Goal: Task Accomplishment & Management: Complete application form

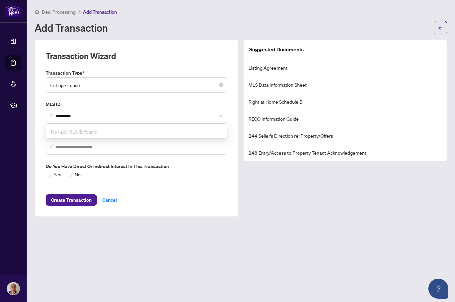
type input "*********"
click at [194, 16] on div "Deal Processing / Add Transaction Add Transaction" at bounding box center [241, 21] width 413 height 26
click at [119, 146] on input "search" at bounding box center [139, 147] width 168 height 7
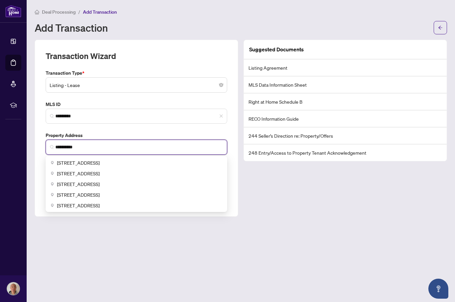
click at [100, 172] on span "[STREET_ADDRESS]" at bounding box center [78, 173] width 43 height 7
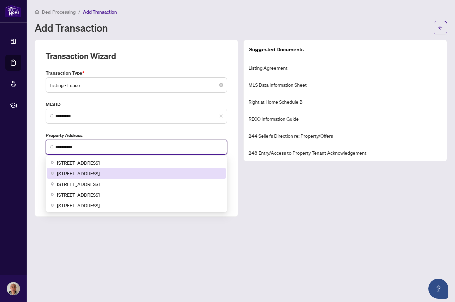
type input "**********"
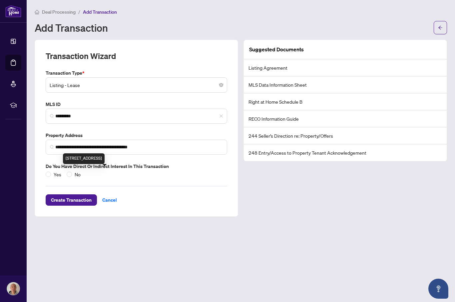
click at [200, 173] on div "Yes No" at bounding box center [137, 174] width 182 height 7
click at [76, 200] on span "Create Transaction" at bounding box center [71, 200] width 41 height 11
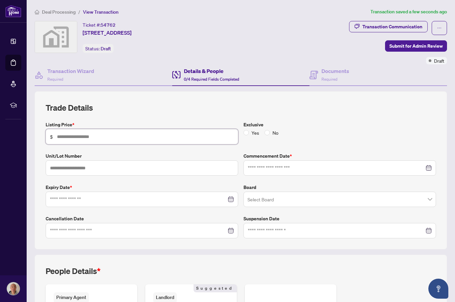
click at [121, 133] on input "text" at bounding box center [145, 136] width 177 height 7
type input "*****"
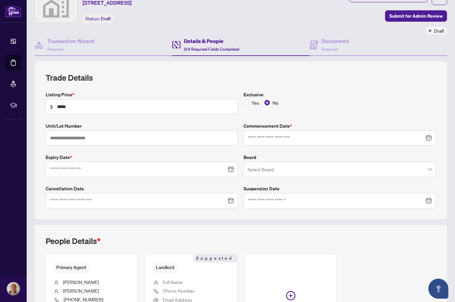
scroll to position [32, 0]
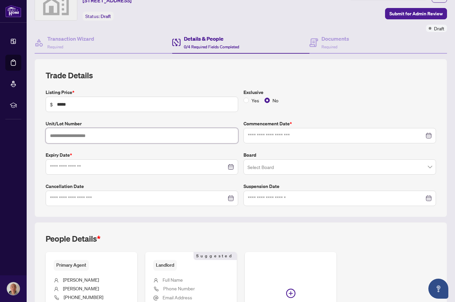
click at [93, 137] on input "text" at bounding box center [142, 135] width 193 height 15
type input "**"
click at [305, 134] on input at bounding box center [336, 135] width 177 height 7
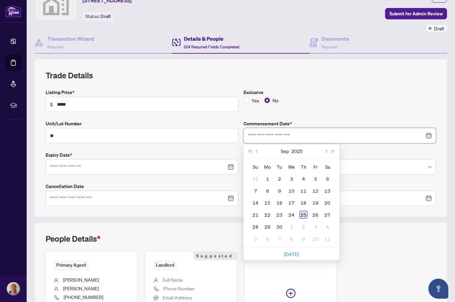
type input "**********"
click at [305, 214] on div "25" at bounding box center [304, 215] width 8 height 8
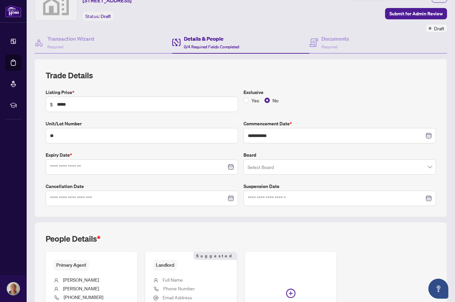
click at [234, 168] on div at bounding box center [142, 166] width 184 height 7
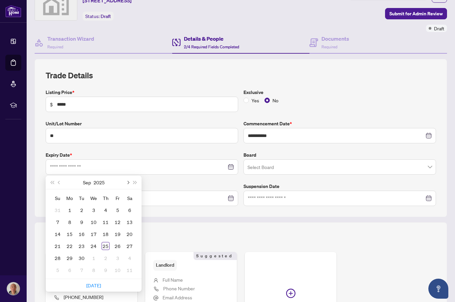
click at [130, 180] on button "Next month (PageDown)" at bounding box center [127, 182] width 7 height 13
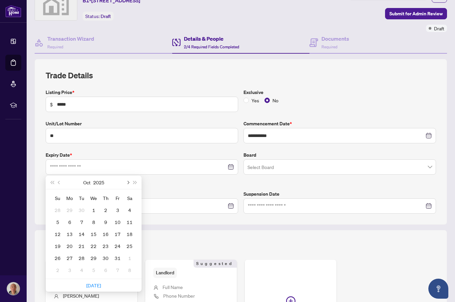
click at [129, 184] on button "Next month (PageDown)" at bounding box center [127, 182] width 7 height 13
click at [126, 181] on button "Next month (PageDown)" at bounding box center [127, 182] width 7 height 13
click at [125, 183] on button "Next month (PageDown)" at bounding box center [127, 182] width 7 height 13
click at [124, 182] on button "Next month (PageDown)" at bounding box center [127, 182] width 7 height 13
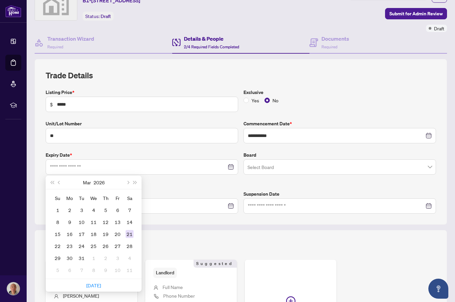
type input "**********"
click at [133, 235] on div "21" at bounding box center [130, 234] width 8 height 8
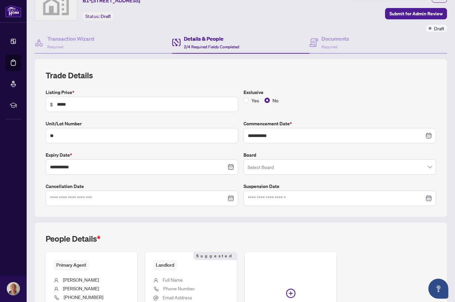
click at [320, 167] on input "search" at bounding box center [337, 168] width 179 height 15
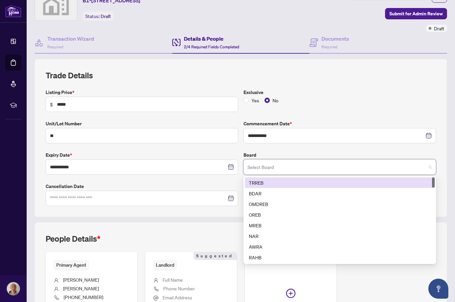
click at [284, 181] on div "TRREB" at bounding box center [340, 182] width 182 height 7
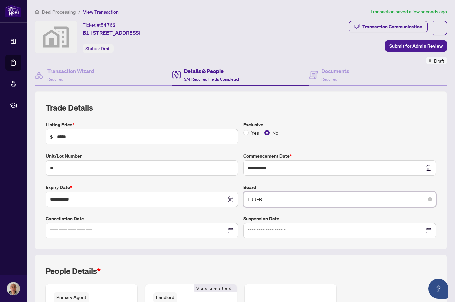
scroll to position [0, 0]
click at [337, 77] on span "Required" at bounding box center [330, 79] width 16 height 5
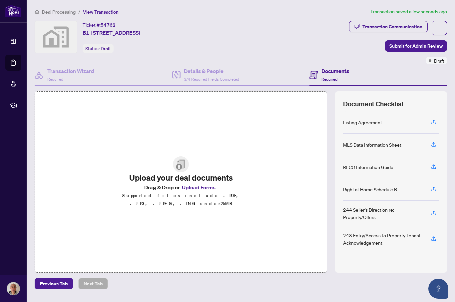
click at [202, 192] on button "Upload Forms" at bounding box center [199, 187] width 38 height 9
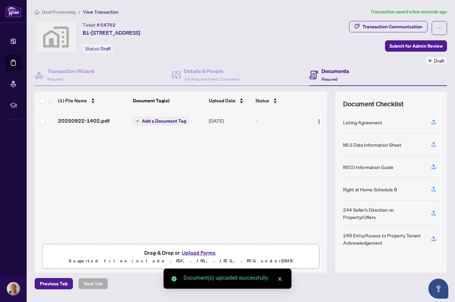
click at [177, 120] on span "Add a Document Tag" at bounding box center [164, 121] width 44 height 5
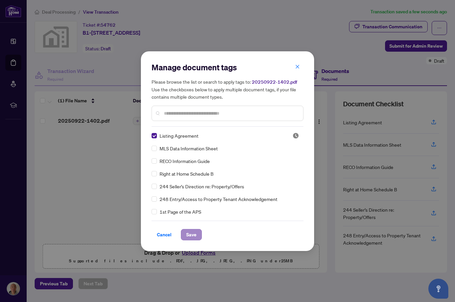
click at [194, 233] on span "Save" at bounding box center [191, 234] width 10 height 11
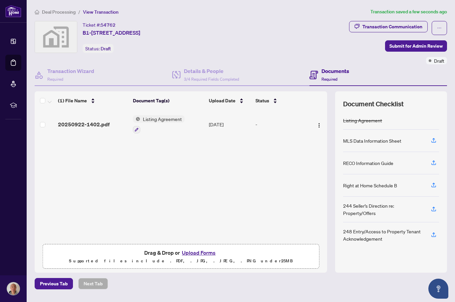
click at [202, 257] on button "Upload Forms" at bounding box center [199, 252] width 38 height 9
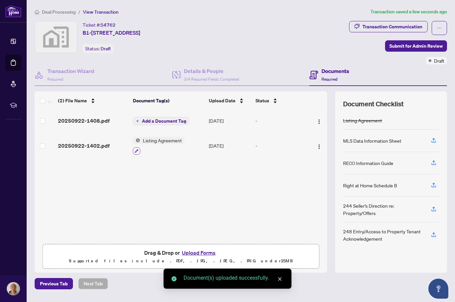
click at [137, 149] on icon "button" at bounding box center [137, 151] width 4 height 4
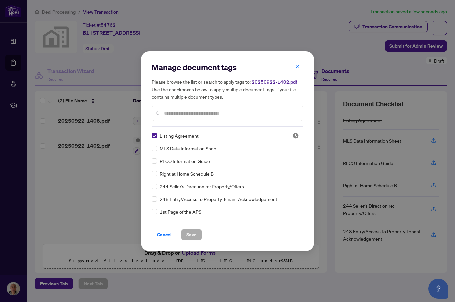
click at [187, 160] on span "RECO Information Guide" at bounding box center [185, 160] width 50 height 7
click at [159, 159] on div "RECO Information Guide" at bounding box center [226, 160] width 148 height 7
click at [195, 234] on span "Save" at bounding box center [191, 234] width 10 height 11
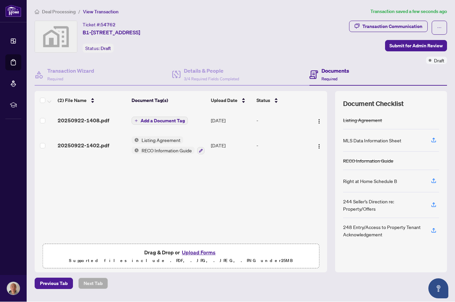
scroll to position [12, 0]
click at [169, 119] on span "Add a Document Tag" at bounding box center [163, 121] width 44 height 5
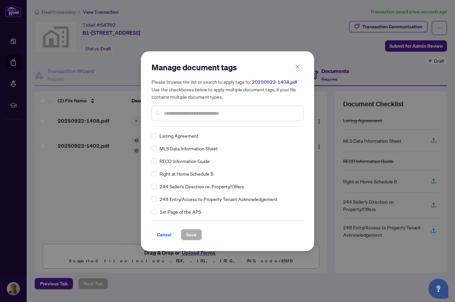
click at [117, 194] on div "Manage document tags Please browse the list or search to apply tags to: 2025092…" at bounding box center [227, 151] width 455 height 302
click at [296, 68] on icon "close" at bounding box center [297, 66] width 5 height 5
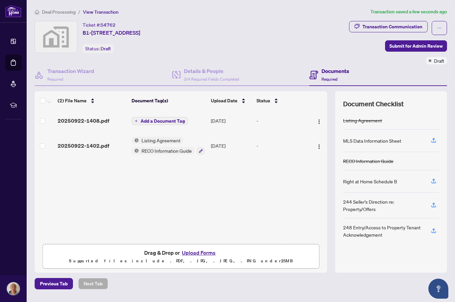
click at [92, 117] on span "20250922-1408.pdf" at bounding box center [84, 121] width 52 height 8
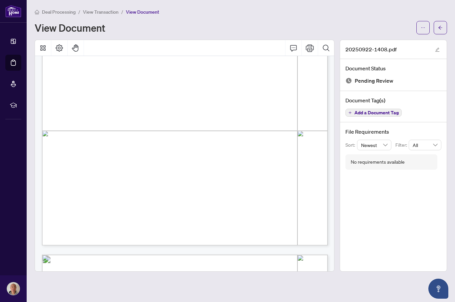
scroll to position [2843, 0]
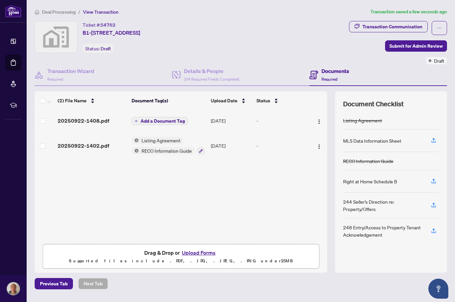
click at [169, 119] on span "Add a Document Tag" at bounding box center [163, 121] width 44 height 5
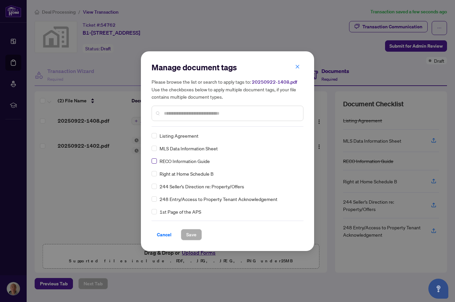
click at [157, 158] on label at bounding box center [154, 160] width 5 height 7
click at [193, 236] on span "Save" at bounding box center [191, 234] width 10 height 11
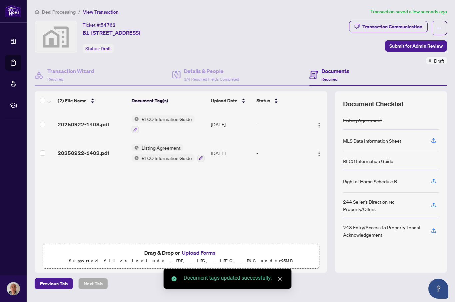
click at [170, 144] on div "Listing Agreement RECO Information Guide" at bounding box center [168, 153] width 73 height 18
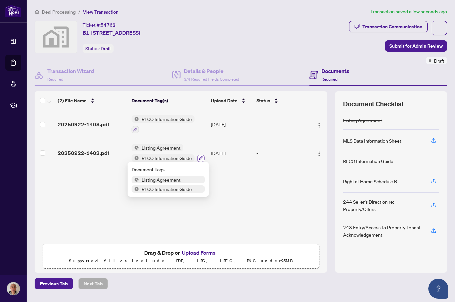
click at [202, 156] on icon "button" at bounding box center [201, 158] width 4 height 4
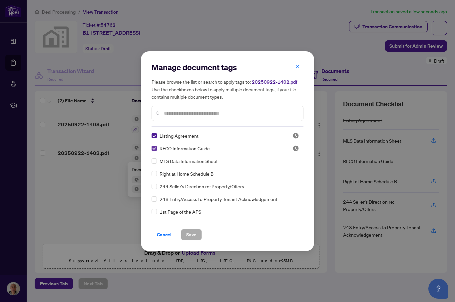
click at [156, 145] on label at bounding box center [154, 148] width 5 height 7
click at [192, 235] on span "Save" at bounding box center [191, 234] width 10 height 11
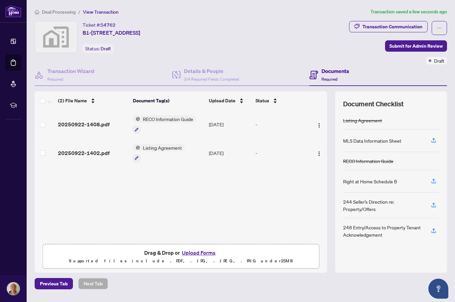
click at [204, 253] on button "Upload Forms" at bounding box center [199, 252] width 38 height 9
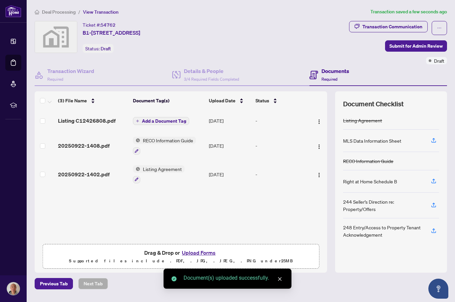
click at [167, 165] on span "Listing Agreement" at bounding box center [162, 168] width 44 height 7
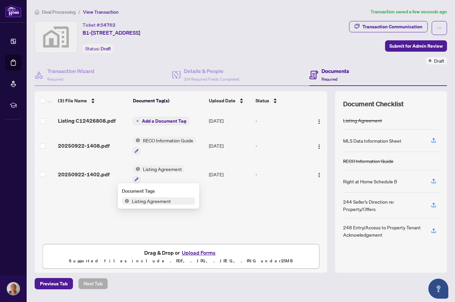
click at [226, 197] on div "Listing C12426808.pdf Add a Document Tag [DATE] - 20250922-1408.pdf RECO Inform…" at bounding box center [181, 175] width 293 height 131
click at [161, 119] on span "Add a Document Tag" at bounding box center [164, 121] width 44 height 5
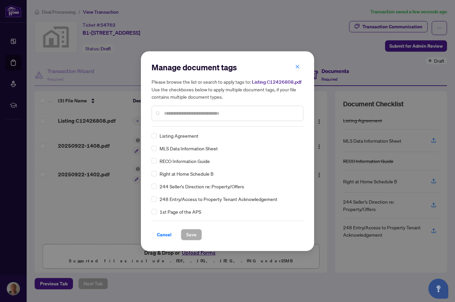
click at [192, 148] on span "MLS Data Information Sheet" at bounding box center [189, 148] width 58 height 7
click at [194, 235] on span "Save" at bounding box center [191, 234] width 10 height 11
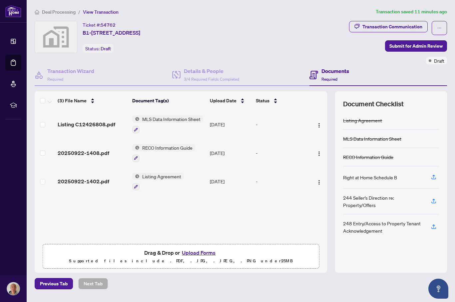
scroll to position [23, 0]
click at [203, 248] on button "Upload Forms" at bounding box center [199, 252] width 38 height 9
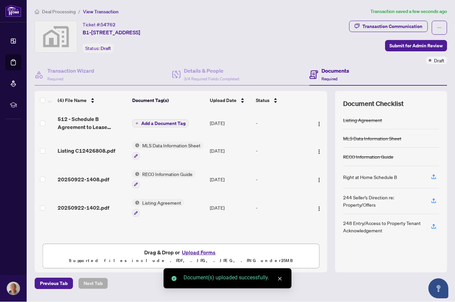
click at [181, 121] on span "Add a Document Tag" at bounding box center [163, 123] width 44 height 5
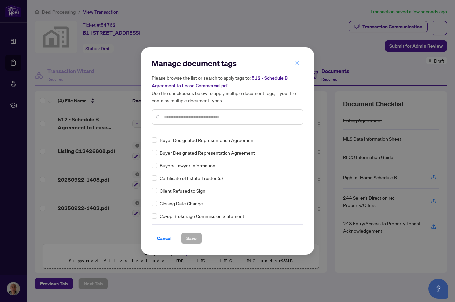
click at [222, 115] on input "text" at bounding box center [231, 116] width 134 height 7
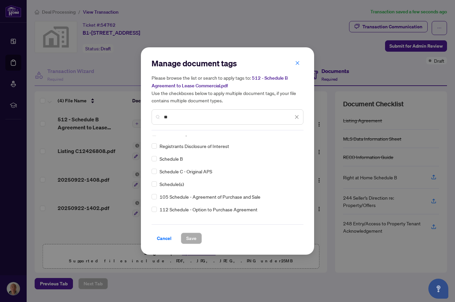
scroll to position [0, 0]
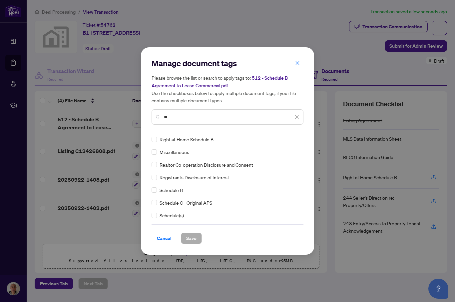
type input "**"
click at [159, 188] on div "Schedule B" at bounding box center [226, 189] width 148 height 7
click at [195, 239] on span "Save" at bounding box center [191, 238] width 10 height 11
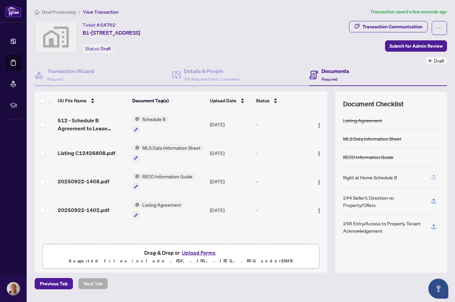
click at [435, 174] on icon "button" at bounding box center [434, 177] width 6 height 6
click at [431, 41] on span "Submit for Admin Review" at bounding box center [416, 46] width 53 height 11
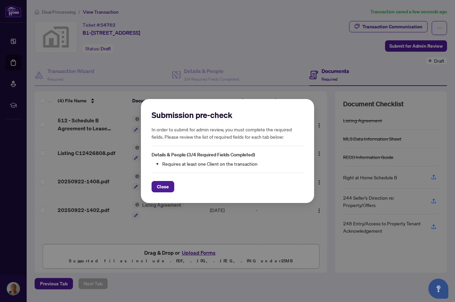
click at [212, 188] on div "Close" at bounding box center [228, 186] width 152 height 11
click at [191, 193] on div "Submission pre-check In order to submit for admin review, you must complete the…" at bounding box center [227, 151] width 173 height 104
click at [167, 188] on span "Close" at bounding box center [163, 186] width 12 height 11
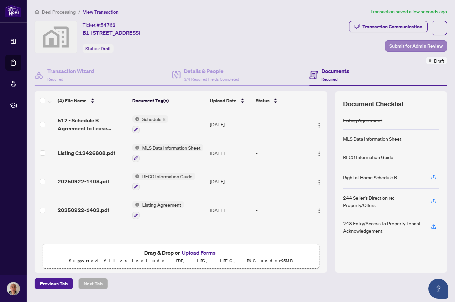
click at [419, 41] on span "Submit for Admin Review" at bounding box center [416, 46] width 53 height 11
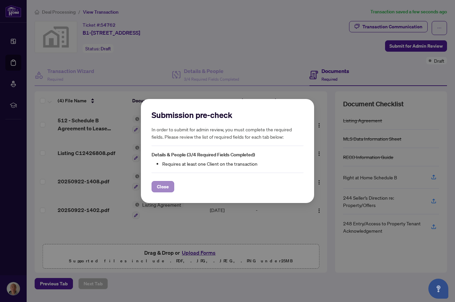
click at [166, 186] on span "Close" at bounding box center [163, 186] width 12 height 11
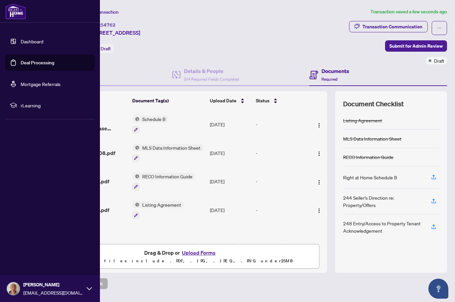
click at [32, 65] on link "Deal Processing" at bounding box center [38, 63] width 34 height 6
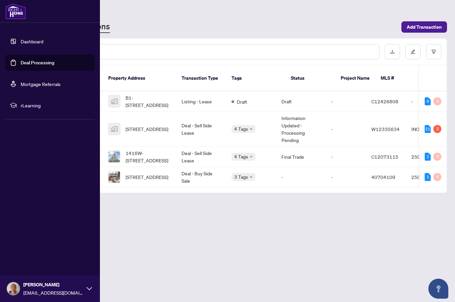
click at [196, 244] on main "Deal Processing [PERSON_NAME] - Transactions Add Transaction Ticket Number Prop…" at bounding box center [241, 151] width 429 height 302
